Goal: Navigation & Orientation: Find specific page/section

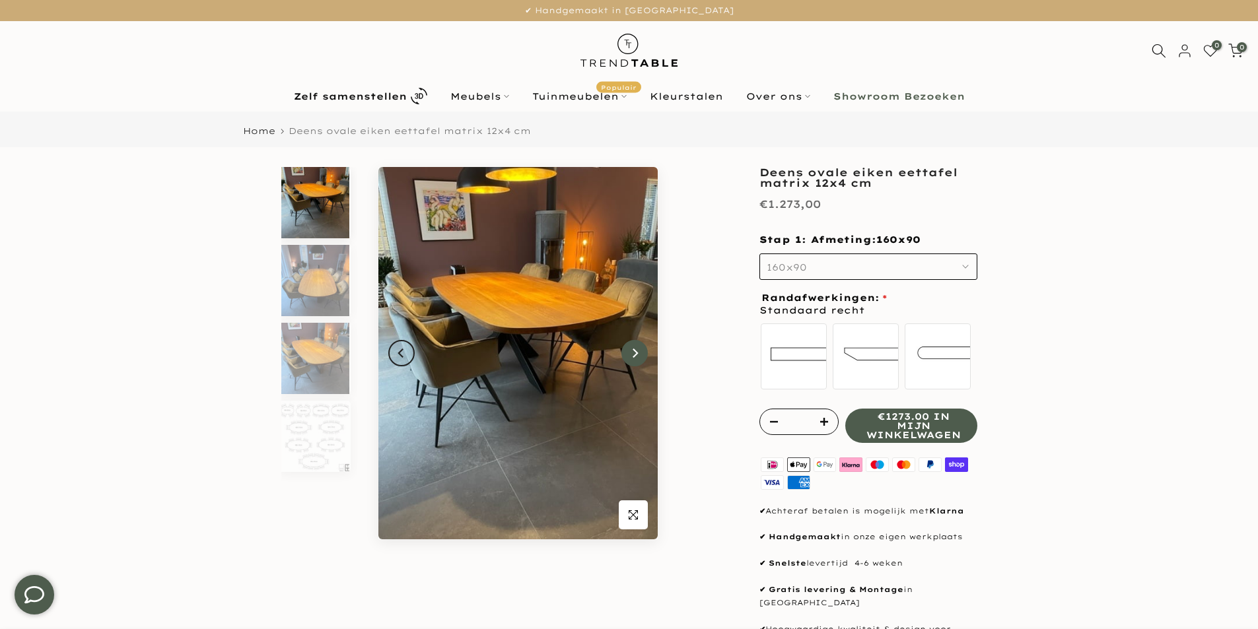
click at [642, 352] on button "Next" at bounding box center [634, 353] width 26 height 26
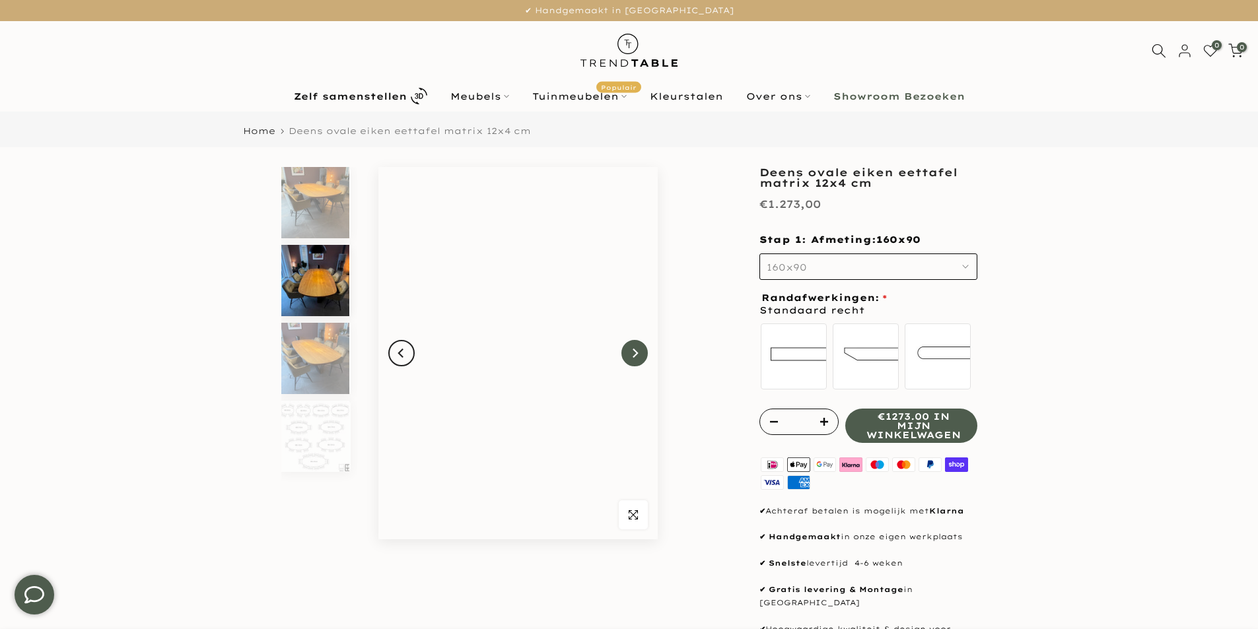
click at [642, 352] on button "Next" at bounding box center [634, 353] width 26 height 26
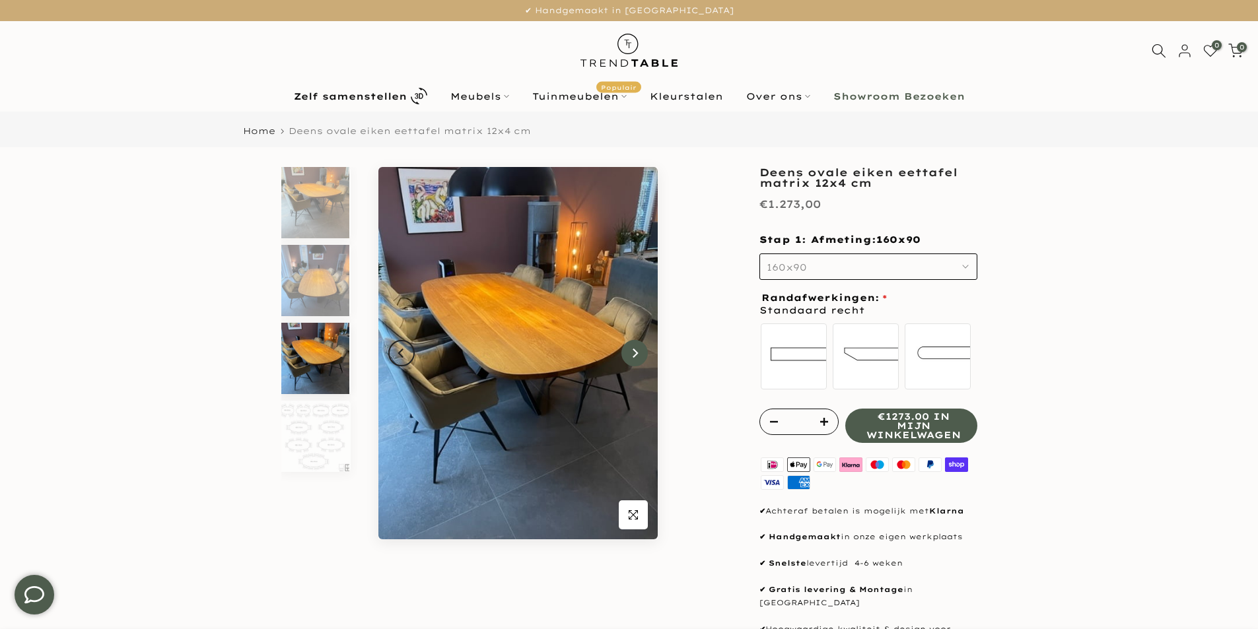
click at [642, 352] on button "Next" at bounding box center [634, 353] width 26 height 26
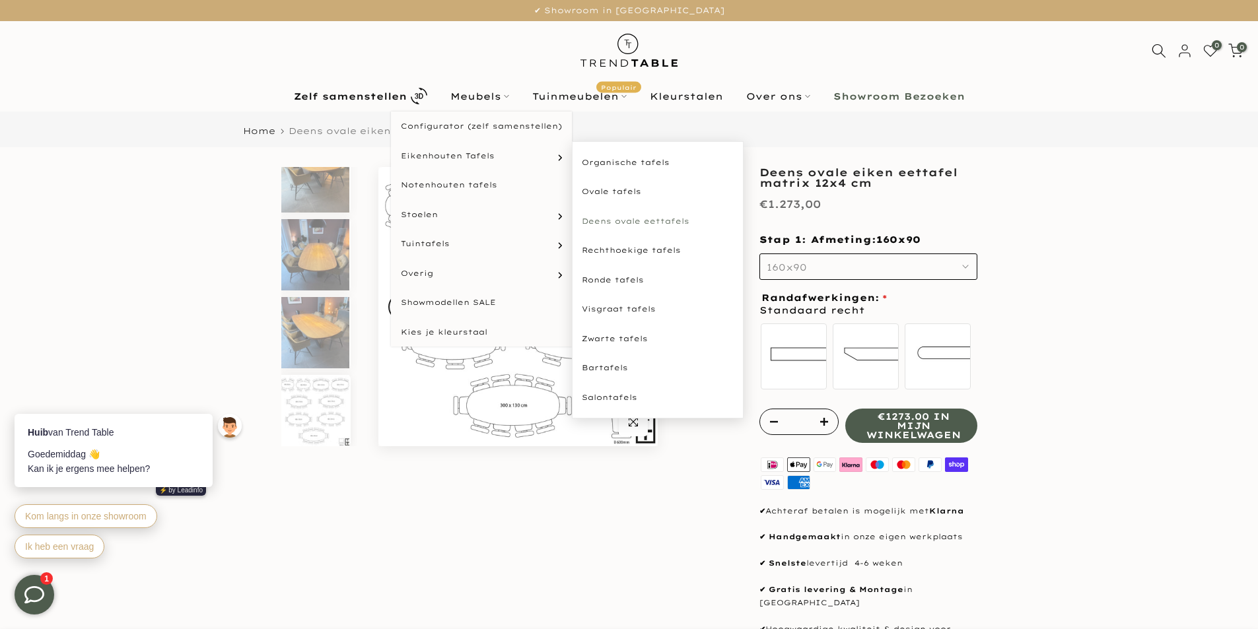
click at [609, 213] on link "Deens ovale eettafels" at bounding box center [658, 222] width 172 height 30
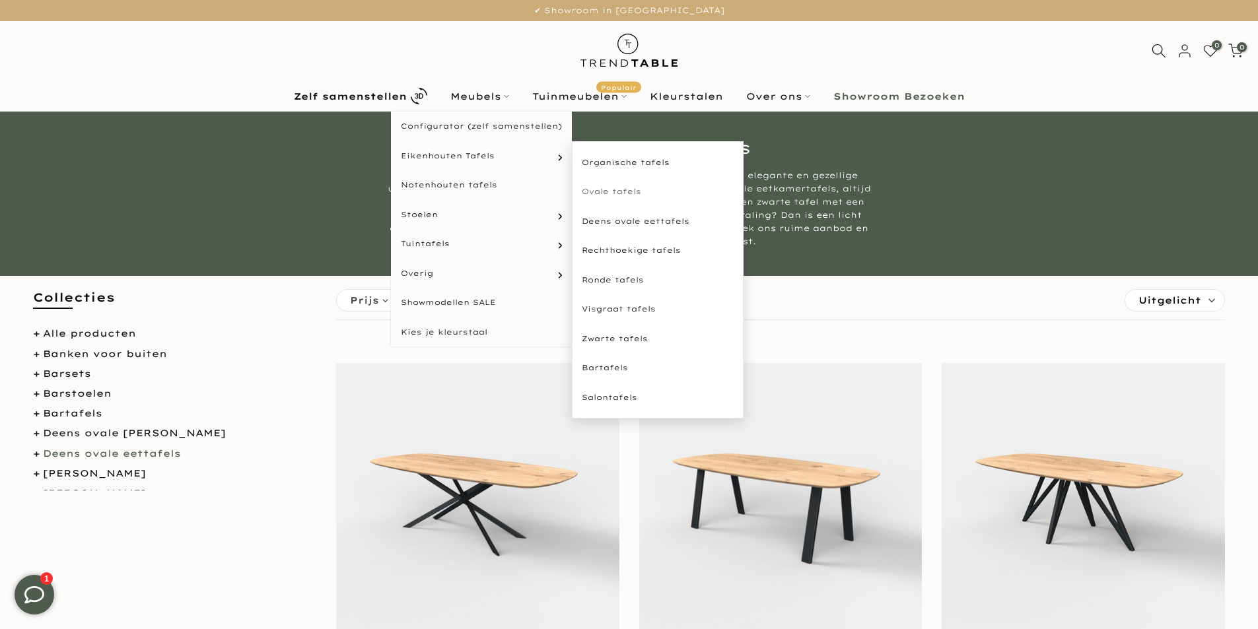
click at [628, 186] on link "Ovale tafels" at bounding box center [658, 192] width 172 height 30
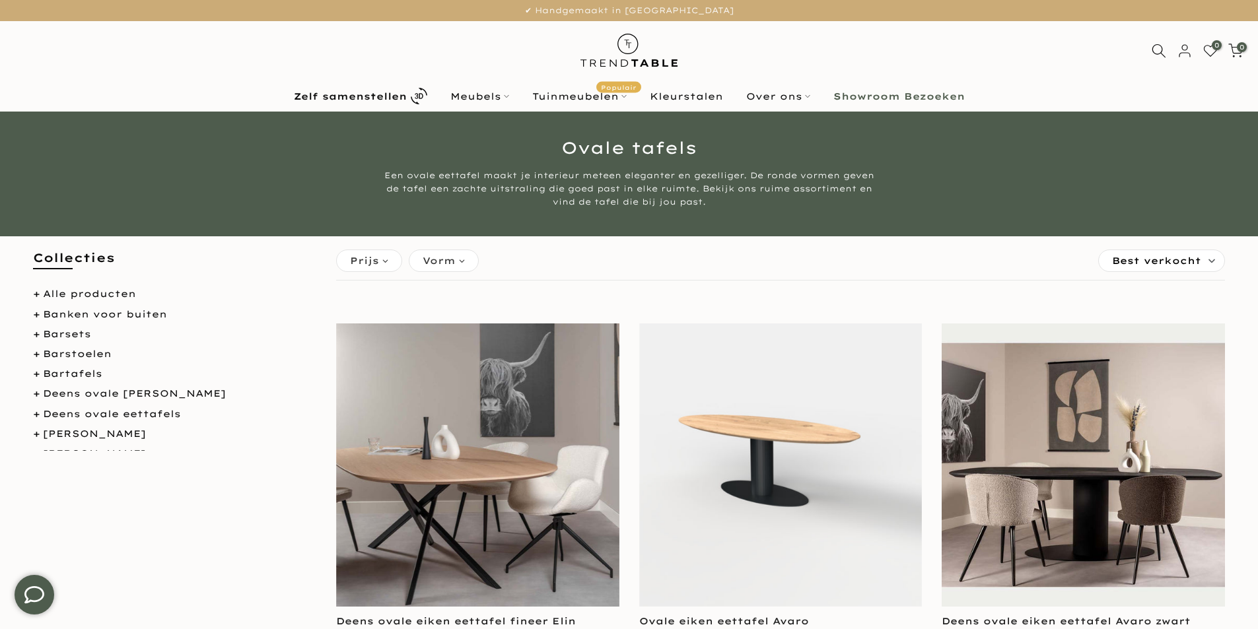
click at [462, 261] on div "Vorm" at bounding box center [444, 261] width 70 height 22
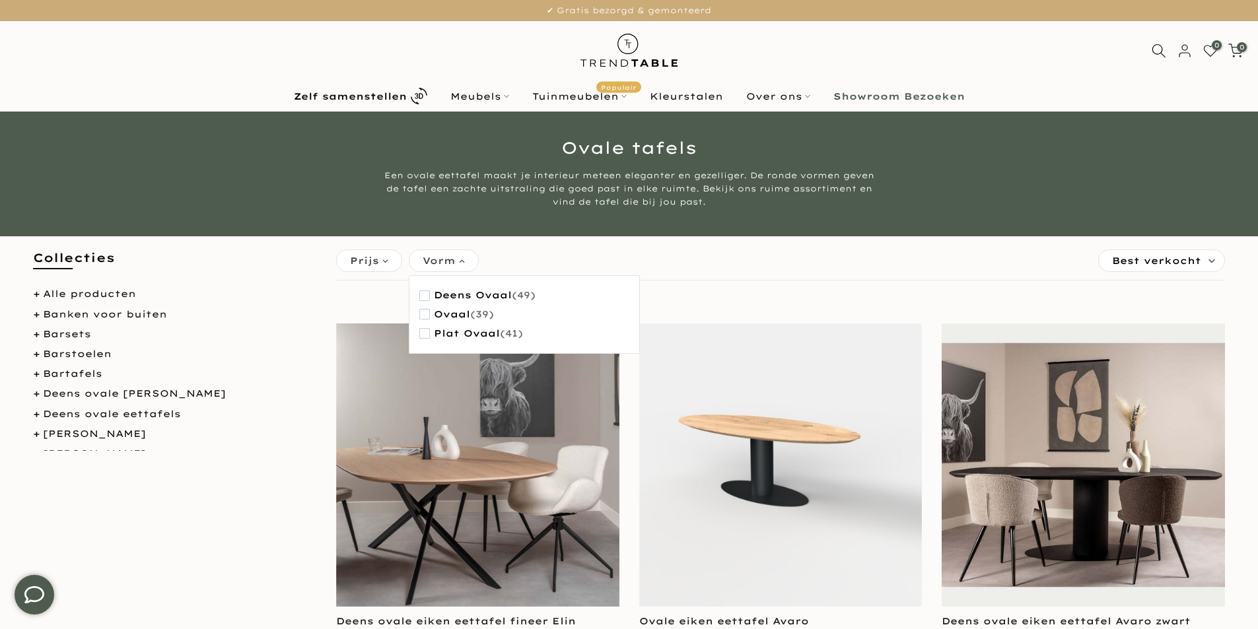
click at [462, 261] on div "Vorm" at bounding box center [444, 261] width 70 height 22
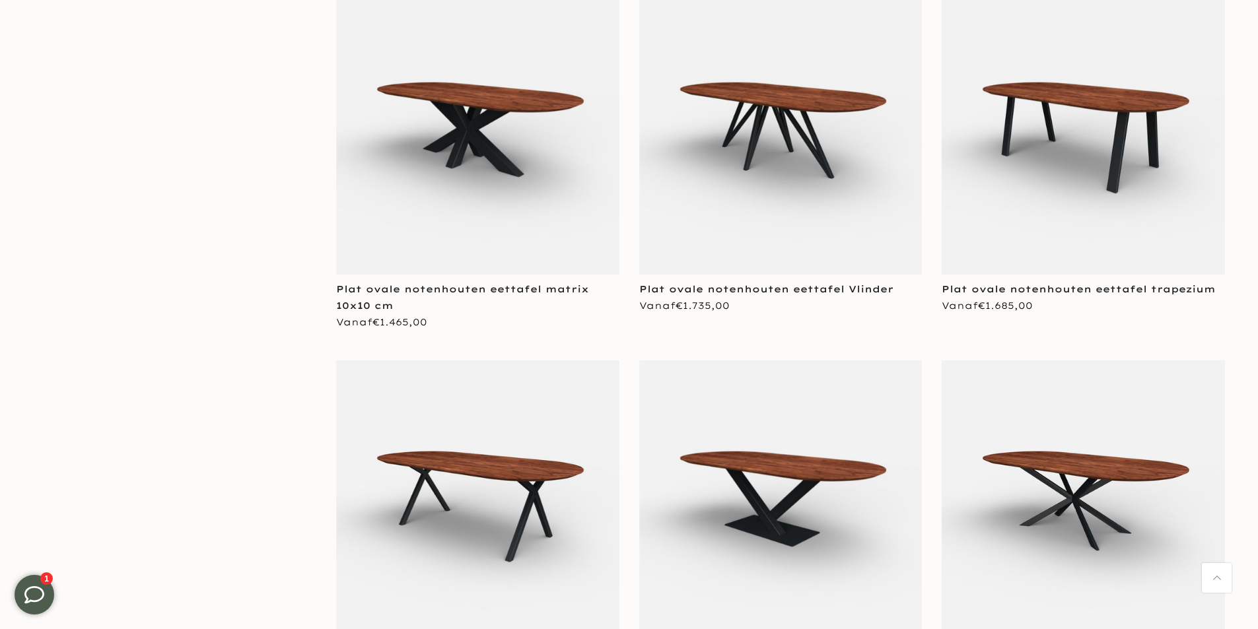
scroll to position [2113, 0]
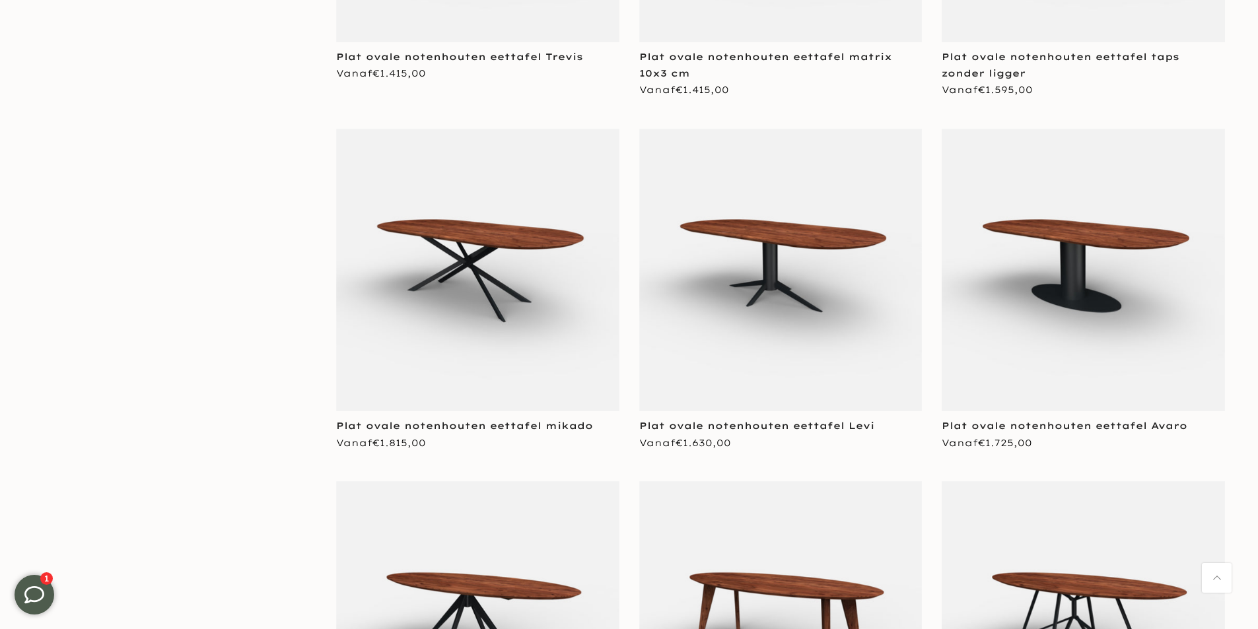
scroll to position [3103, 0]
